Goal: Task Accomplishment & Management: Manage account settings

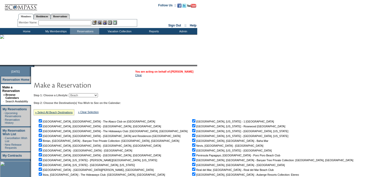
click at [188, 70] on link "[PERSON_NAME]" at bounding box center [182, 71] width 23 height 3
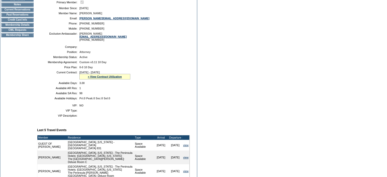
scroll to position [71, 0]
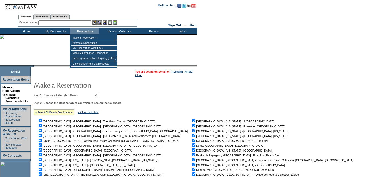
click at [60, 24] on input "text" at bounding box center [64, 22] width 53 height 5
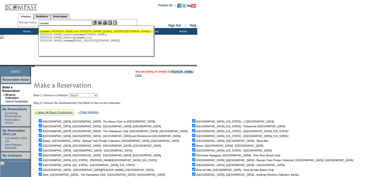
click at [63, 31] on div "Canaan , Najib and Lynn (lynncanaan@optonline.net)" at bounding box center [96, 31] width 112 height 3
type input "Canaan, Najib and Lynn (lynncanaan@optonline.net)"
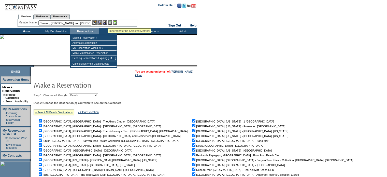
click at [105, 22] on img at bounding box center [105, 22] width 4 height 4
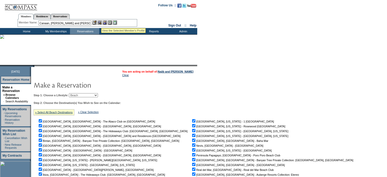
click at [100, 22] on img at bounding box center [99, 22] width 4 height 4
